Goal: Task Accomplishment & Management: Manage account settings

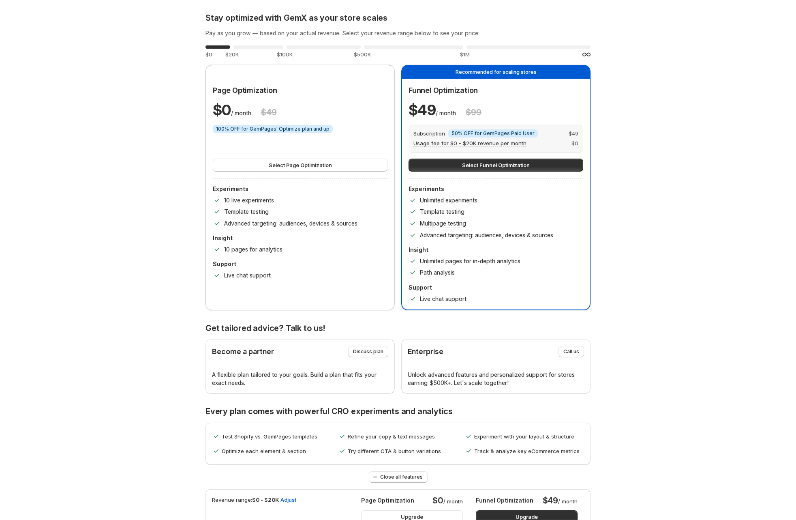
scroll to position [620, 0]
